Goal: Task Accomplishment & Management: Complete application form

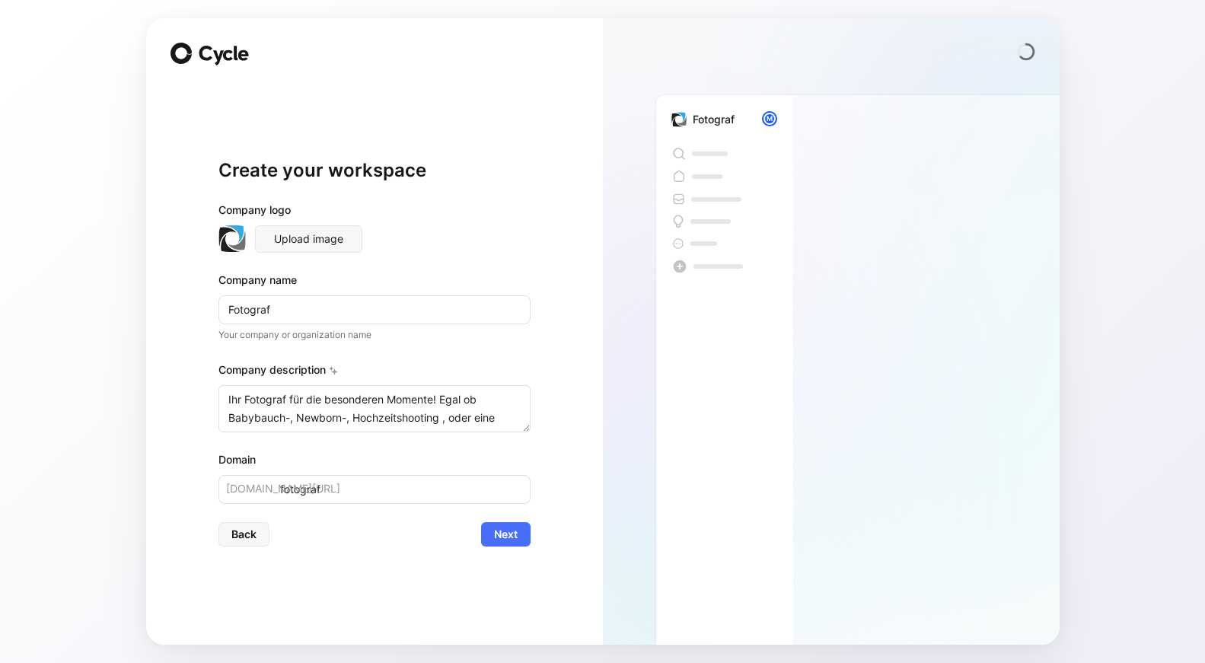
click at [542, 235] on div "Create your workspace Company logo Upload image Company name Fotograf Your comp…" at bounding box center [374, 331] width 457 height 627
click at [566, 458] on div "Create your workspace Company logo Upload image Company name Fotograf Your comp…" at bounding box center [374, 331] width 457 height 627
click at [722, 120] on div "Fotograf" at bounding box center [714, 119] width 42 height 18
click at [498, 533] on span "Next" at bounding box center [506, 534] width 24 height 18
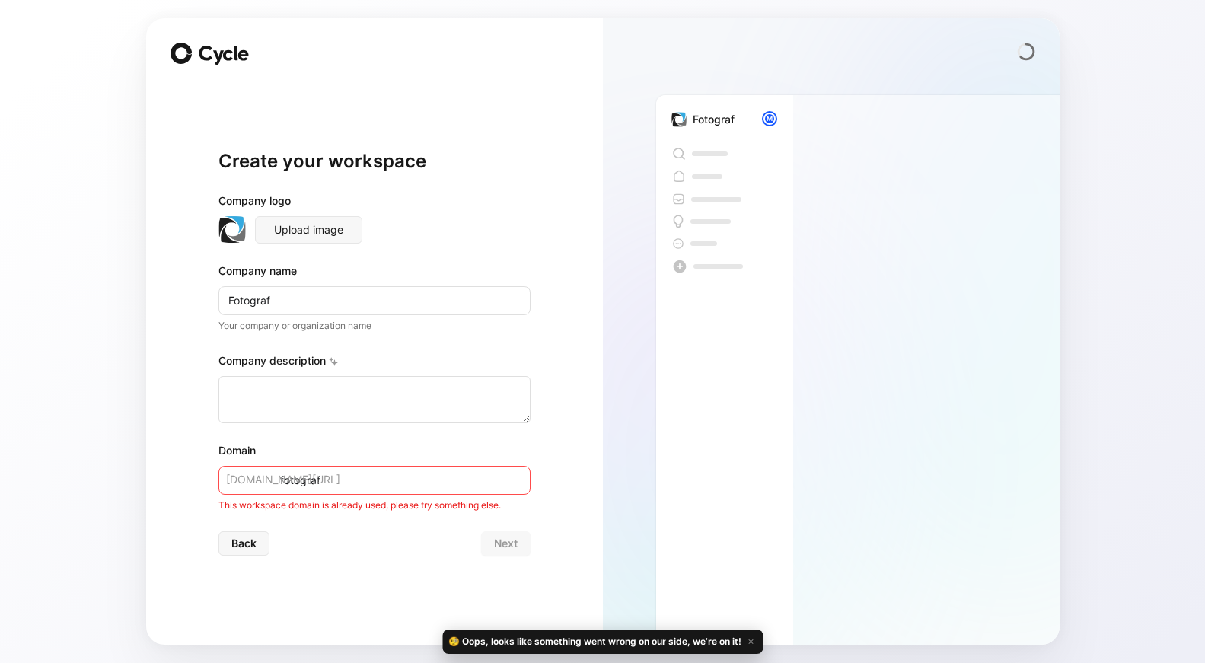
click at [263, 474] on span "[DOMAIN_NAME][URL]" at bounding box center [283, 480] width 114 height 18
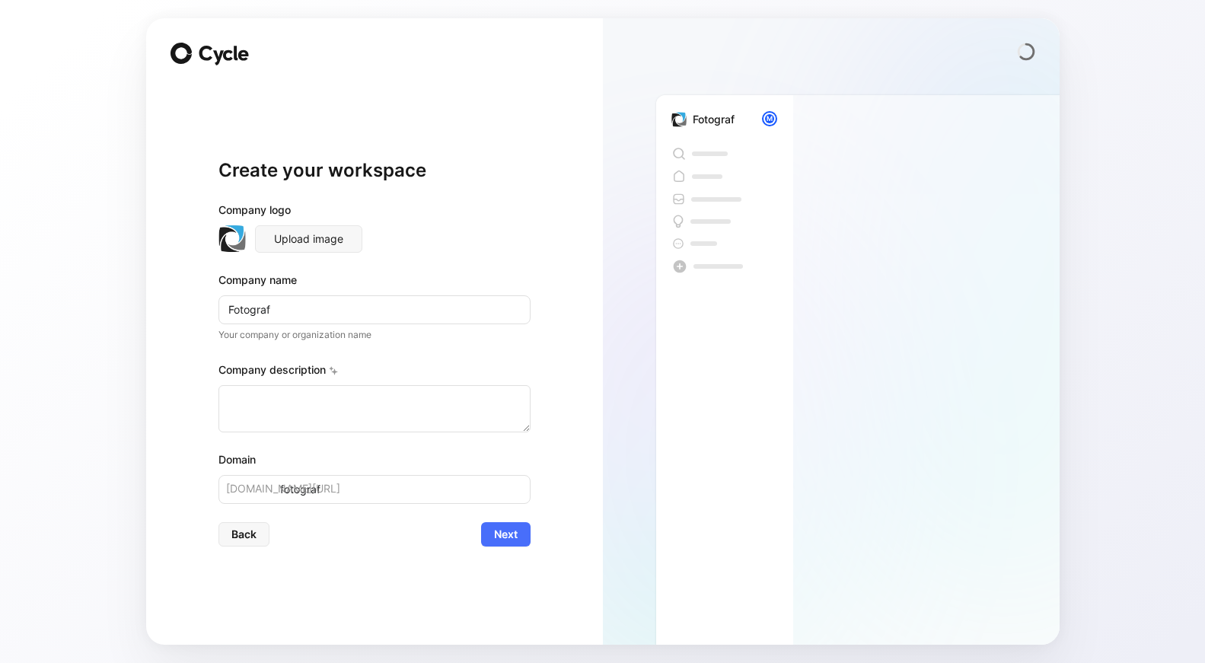
click at [0, 662] on com-1password-button at bounding box center [0, 663] width 0 height 0
click at [59, 273] on div "Create your workspace Company logo Upload image Company name Fotograf Your comp…" at bounding box center [602, 331] width 1205 height 663
click at [87, 195] on div "Create your workspace Company logo Upload image Company name Fotograf Your comp…" at bounding box center [602, 331] width 1205 height 663
click at [389, 164] on h1 "Create your workspace" at bounding box center [375, 170] width 312 height 24
click at [257, 526] on button "Back" at bounding box center [244, 534] width 51 height 24
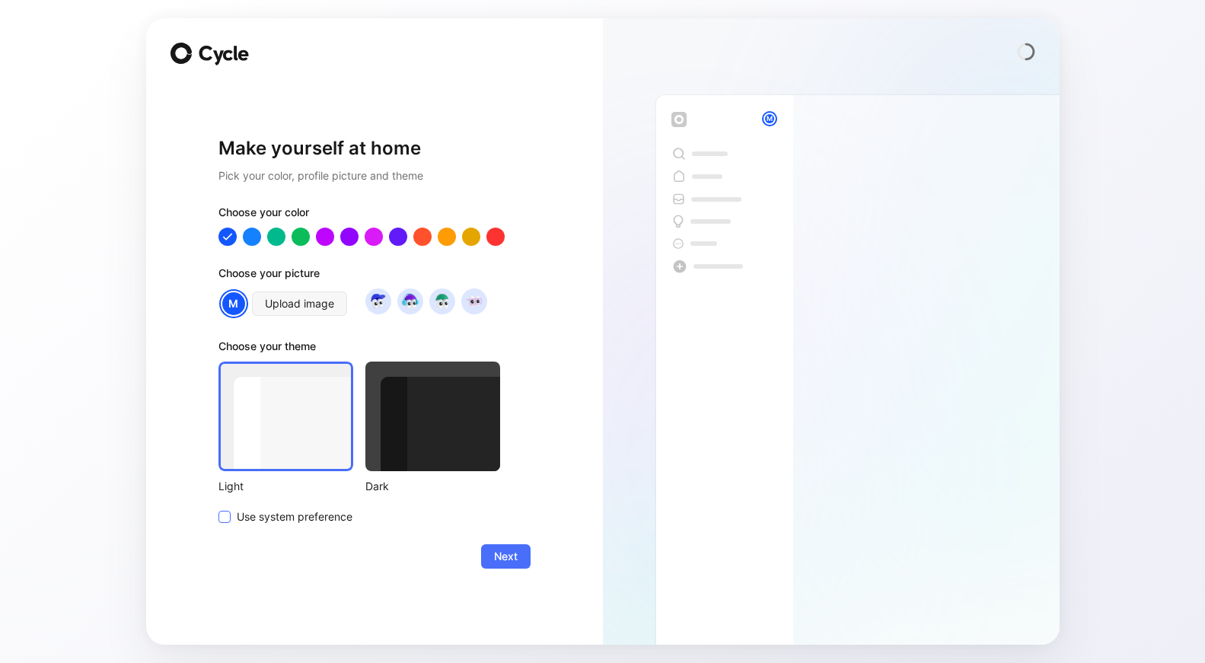
click at [232, 516] on label "Use system preference" at bounding box center [360, 517] width 282 height 18
click at [219, 508] on input "Use system preference" at bounding box center [219, 508] width 0 height 0
click at [503, 549] on span "Next" at bounding box center [506, 556] width 24 height 18
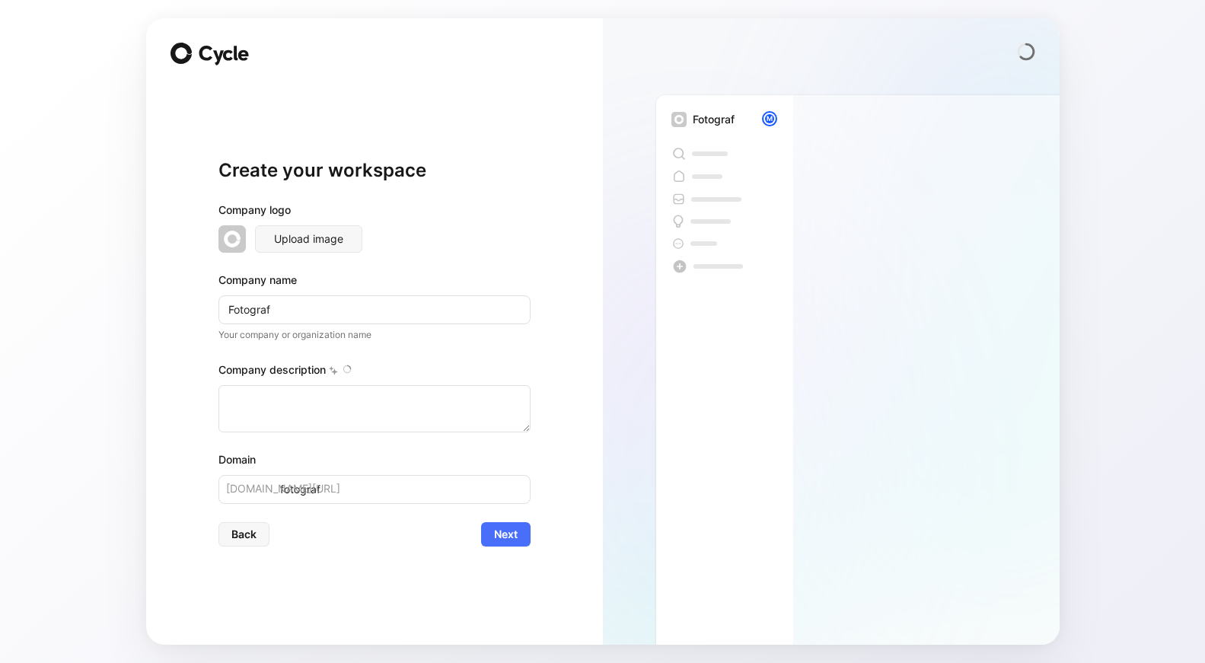
type textarea "Ihr Fotograf für die besonderen Momente! Egal ob Babybauch-, Newborn-, Hochzeit…"
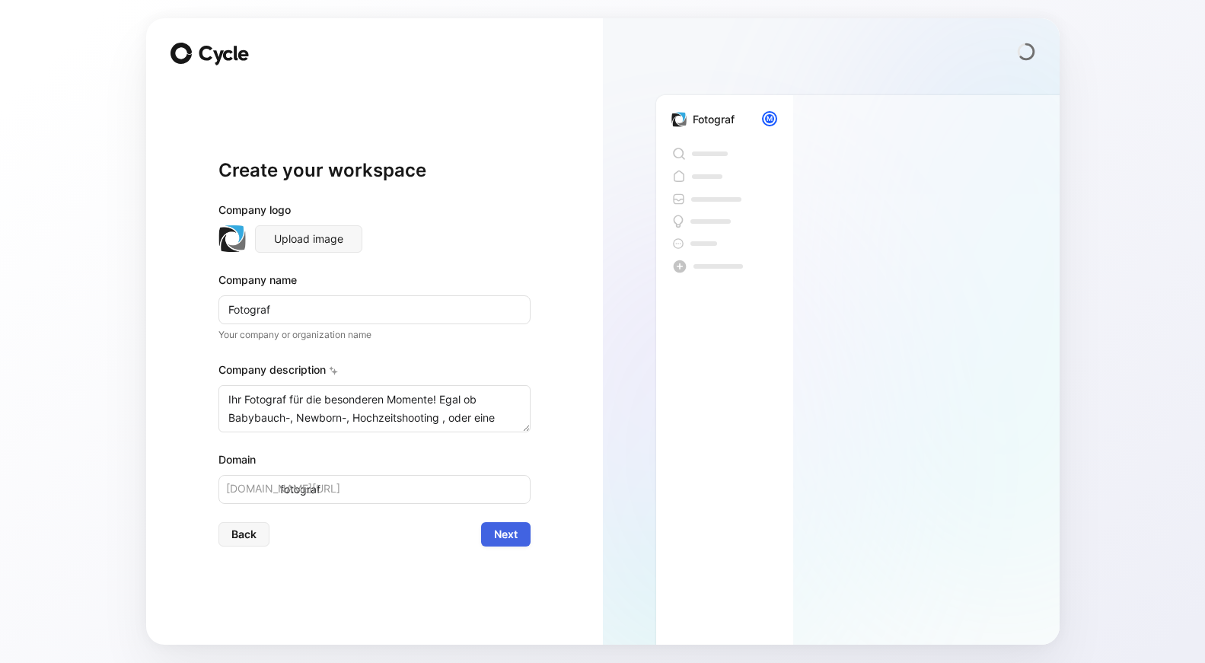
click at [506, 536] on span "Next" at bounding box center [506, 534] width 24 height 18
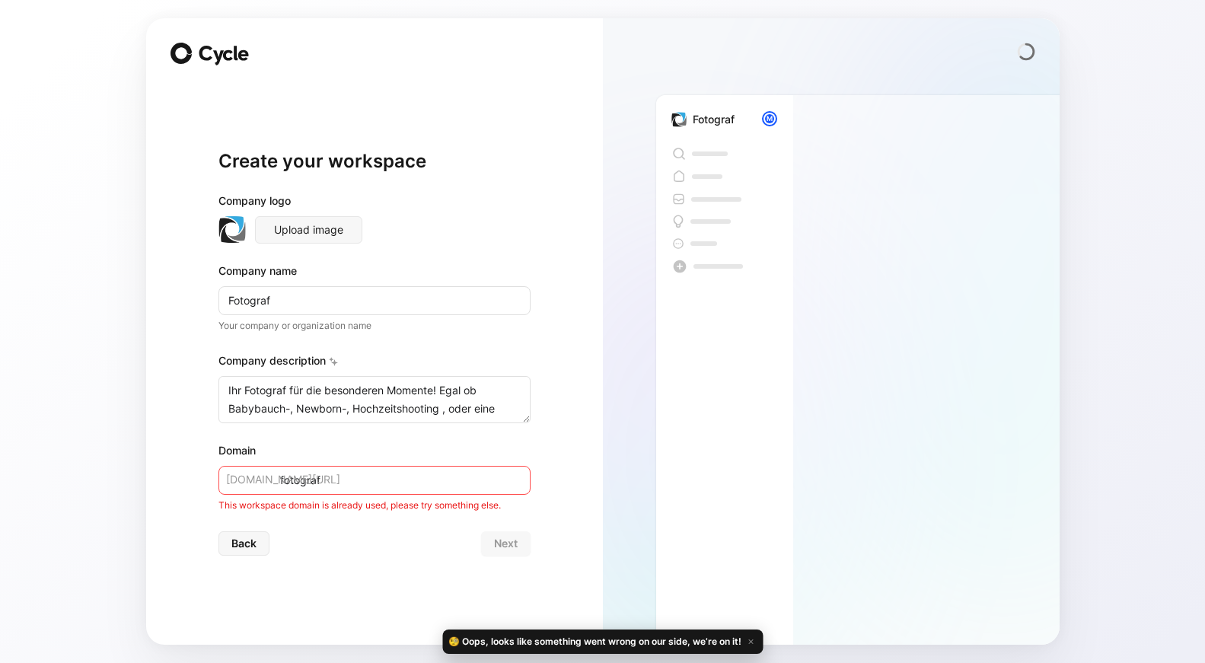
click at [260, 483] on span "[DOMAIN_NAME][URL]" at bounding box center [283, 480] width 114 height 18
click at [264, 479] on span "[DOMAIN_NAME][URL]" at bounding box center [283, 480] width 114 height 18
